Goal: Navigation & Orientation: Find specific page/section

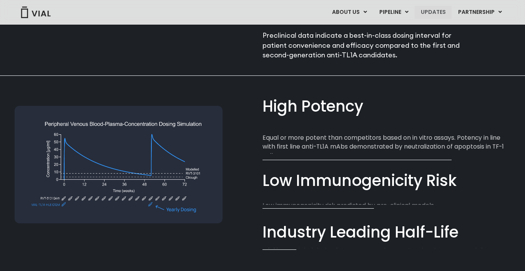
scroll to position [512, 0]
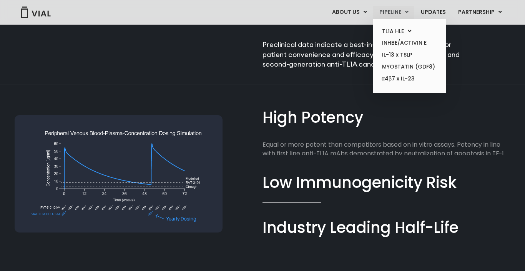
click at [385, 12] on link "PIPELINE" at bounding box center [393, 12] width 41 height 13
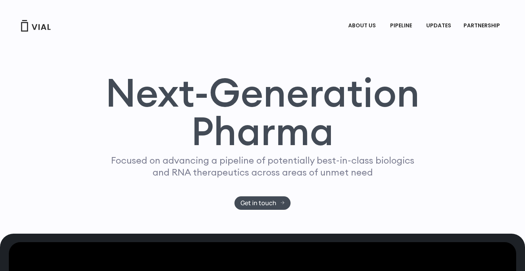
scroll to position [0, 0]
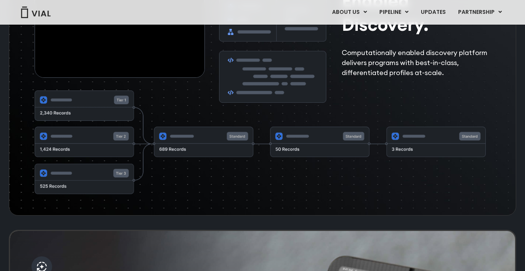
scroll to position [1513, 0]
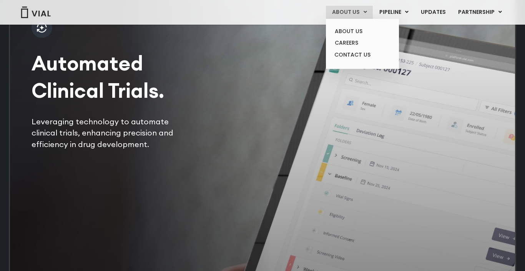
click at [350, 12] on link "ABOUT US" at bounding box center [349, 12] width 47 height 13
click at [349, 29] on link "ABOUT US" at bounding box center [362, 31] width 67 height 12
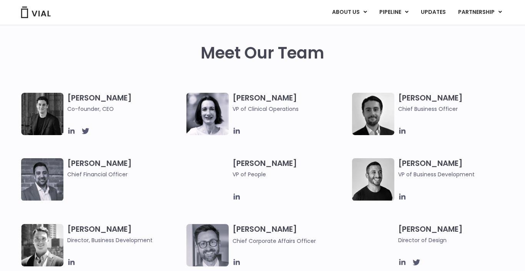
scroll to position [356, 0]
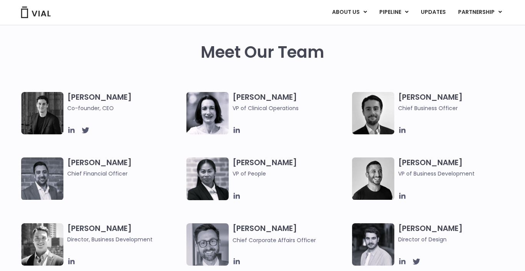
click at [84, 98] on h3 "Simon Burns Co-founder, CEO" at bounding box center [124, 102] width 115 height 20
click at [38, 111] on img at bounding box center [42, 113] width 42 height 42
click at [92, 109] on span "Co-founder, CEO" at bounding box center [124, 108] width 115 height 8
click at [68, 129] on icon at bounding box center [71, 130] width 8 height 8
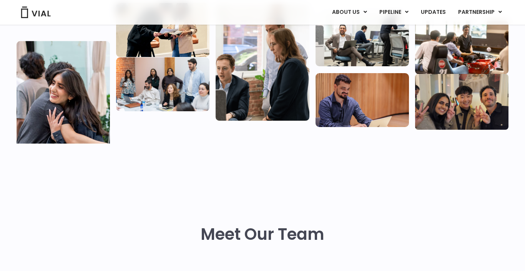
scroll to position [0, 0]
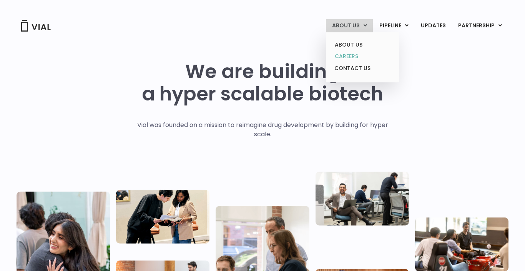
click at [350, 55] on link "CAREERS" at bounding box center [362, 56] width 67 height 12
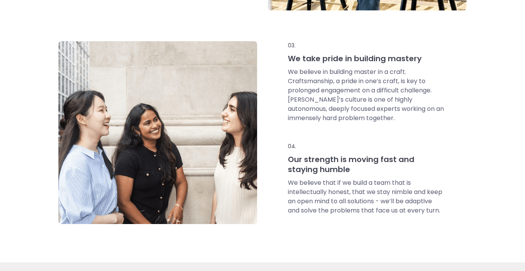
scroll to position [562, 0]
